Goal: Find specific page/section: Find specific page/section

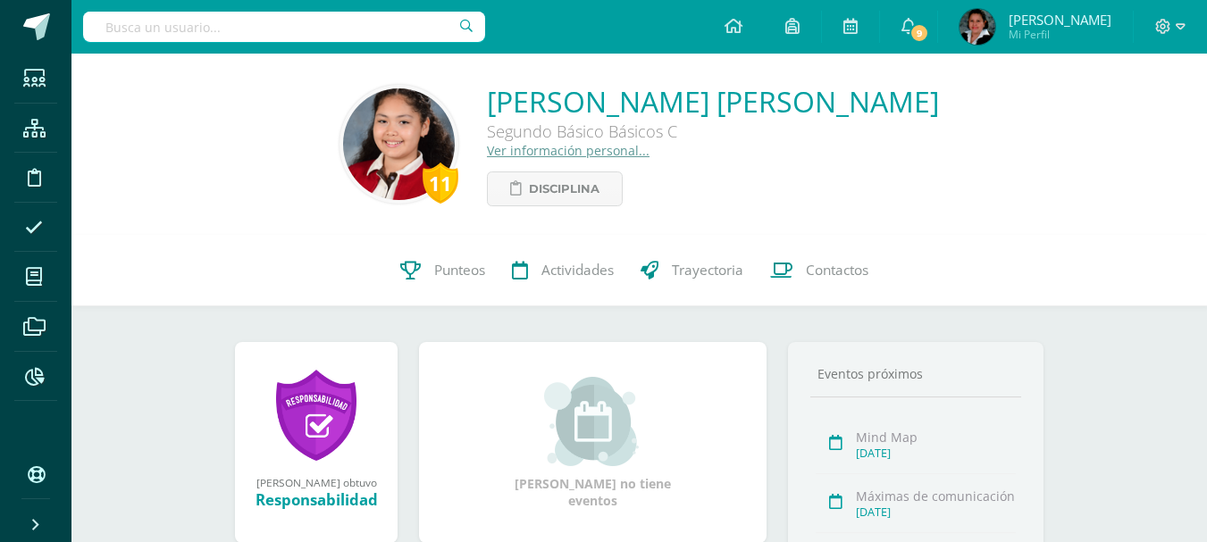
click at [413, 33] on input "text" at bounding box center [284, 27] width 402 height 30
type input "[PERSON_NAME]"
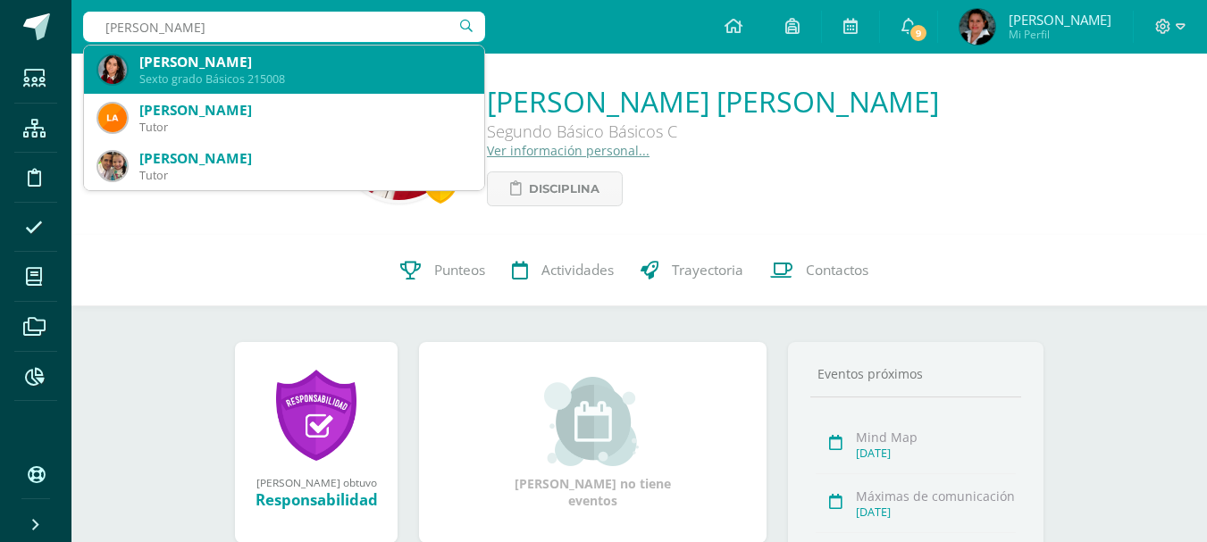
click at [397, 68] on div "[PERSON_NAME]" at bounding box center [304, 62] width 331 height 19
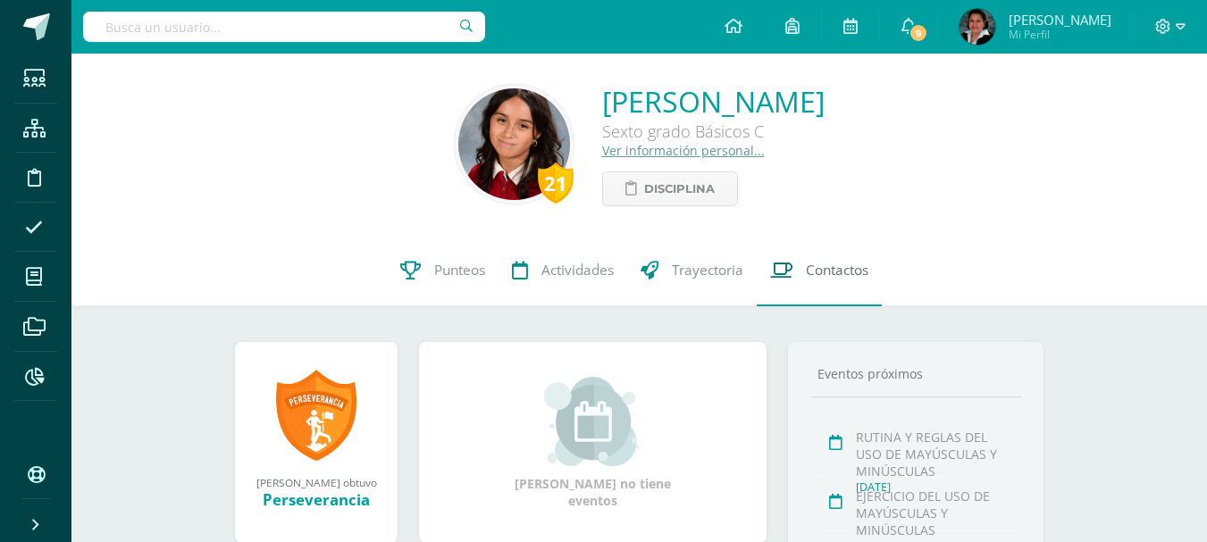
click at [839, 275] on span "Contactos" at bounding box center [837, 270] width 63 height 19
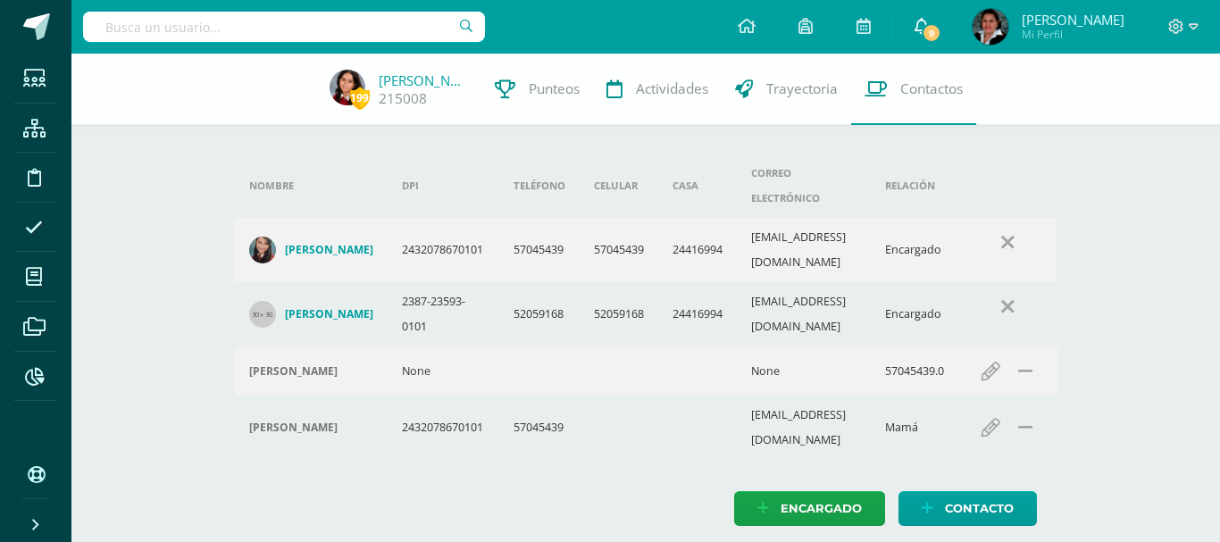
click at [942, 41] on span "9" at bounding box center [932, 33] width 20 height 20
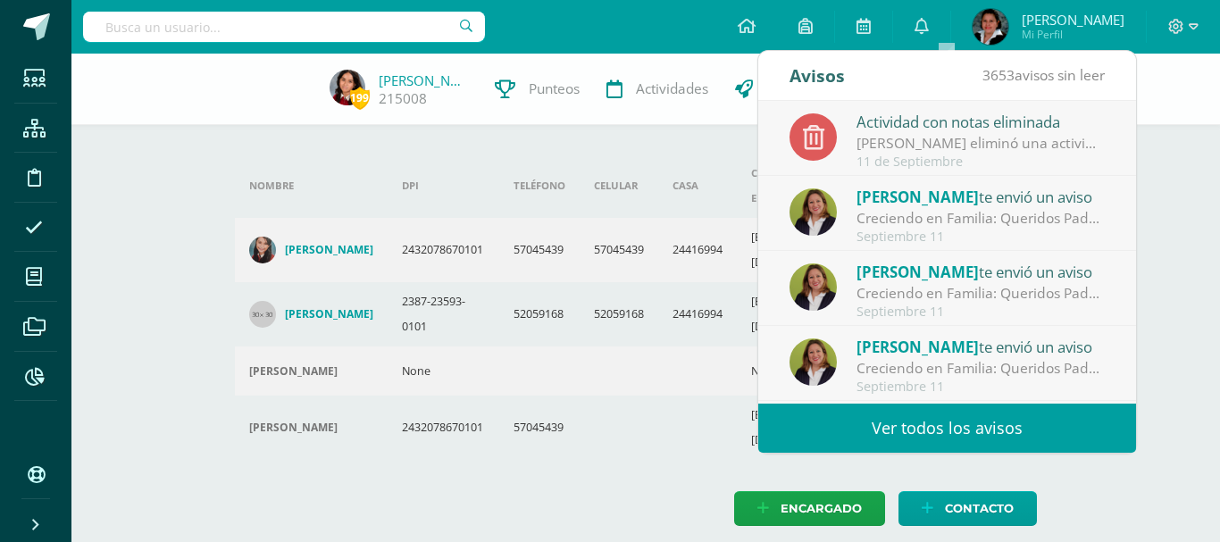
drag, startPoint x: 1151, startPoint y: 125, endPoint x: 1140, endPoint y: 71, distance: 54.7
click at [1150, 122] on div "199 Ana Argueta 215008 Punteos Actividades Trayectoria Contactos Agrega un nuev…" at bounding box center [645, 308] width 1149 height 508
